Goal: Information Seeking & Learning: Learn about a topic

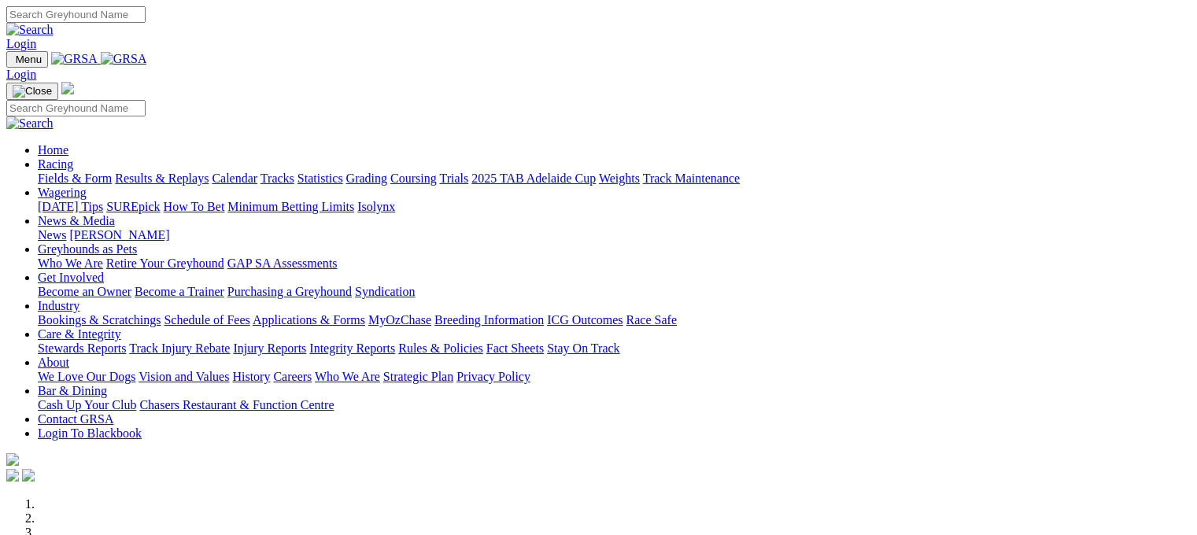
click at [208, 172] on link "Results & Replays" at bounding box center [162, 178] width 94 height 13
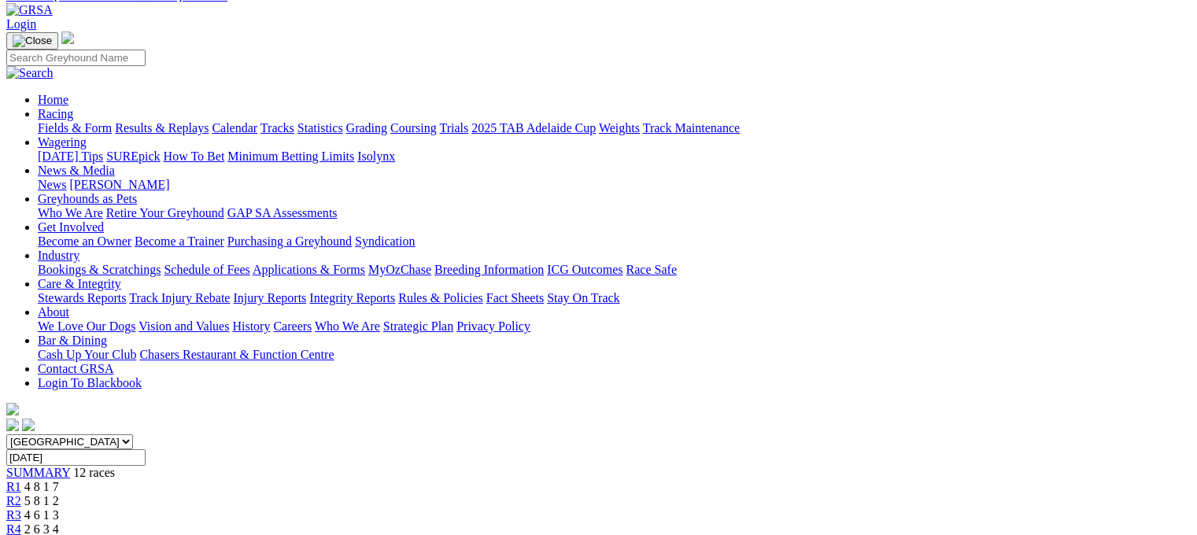
scroll to position [157, 0]
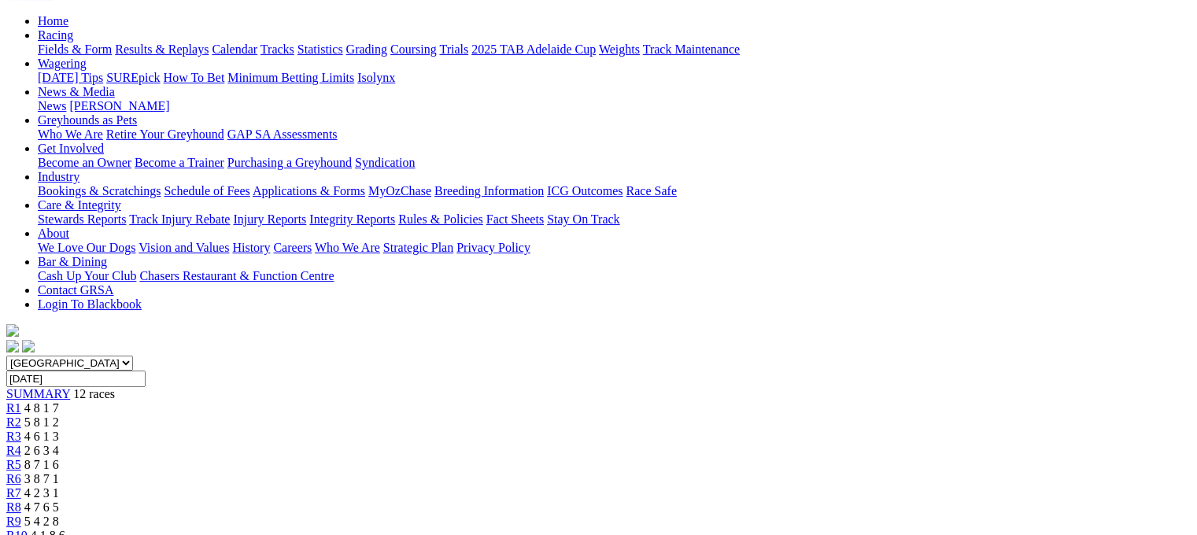
click at [21, 515] on link "R9" at bounding box center [13, 521] width 15 height 13
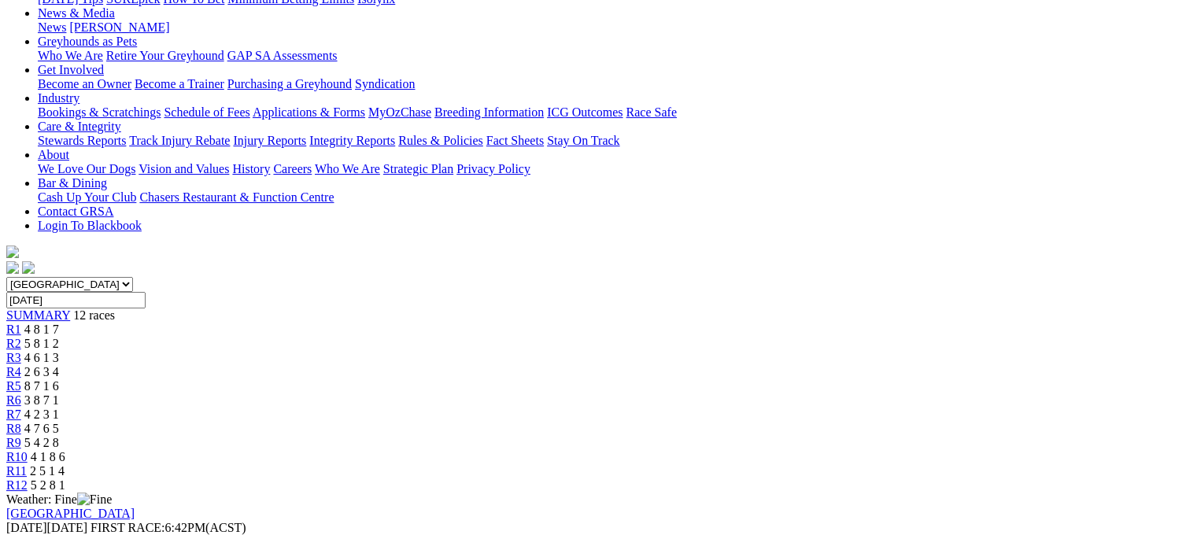
scroll to position [236, 0]
